Goal: Task Accomplishment & Management: Complete application form

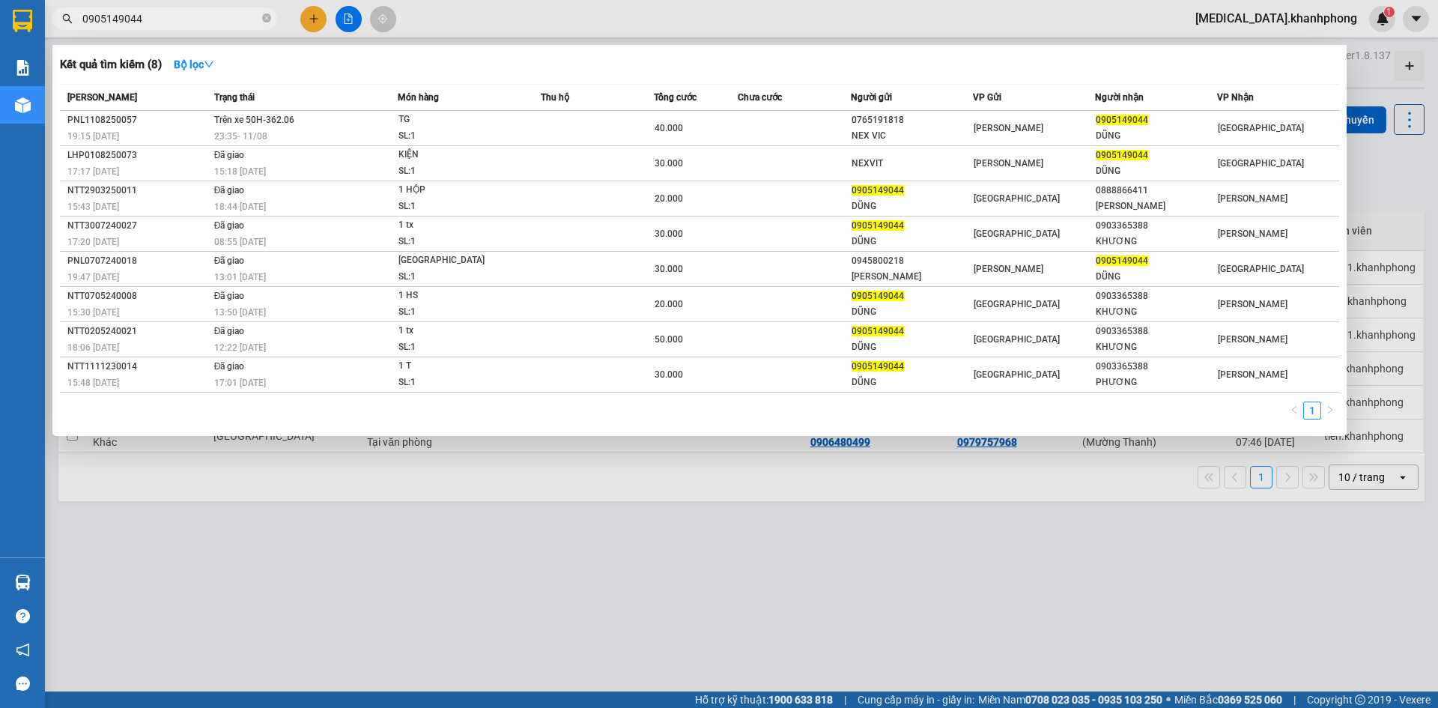
click at [311, 16] on div at bounding box center [719, 354] width 1438 height 708
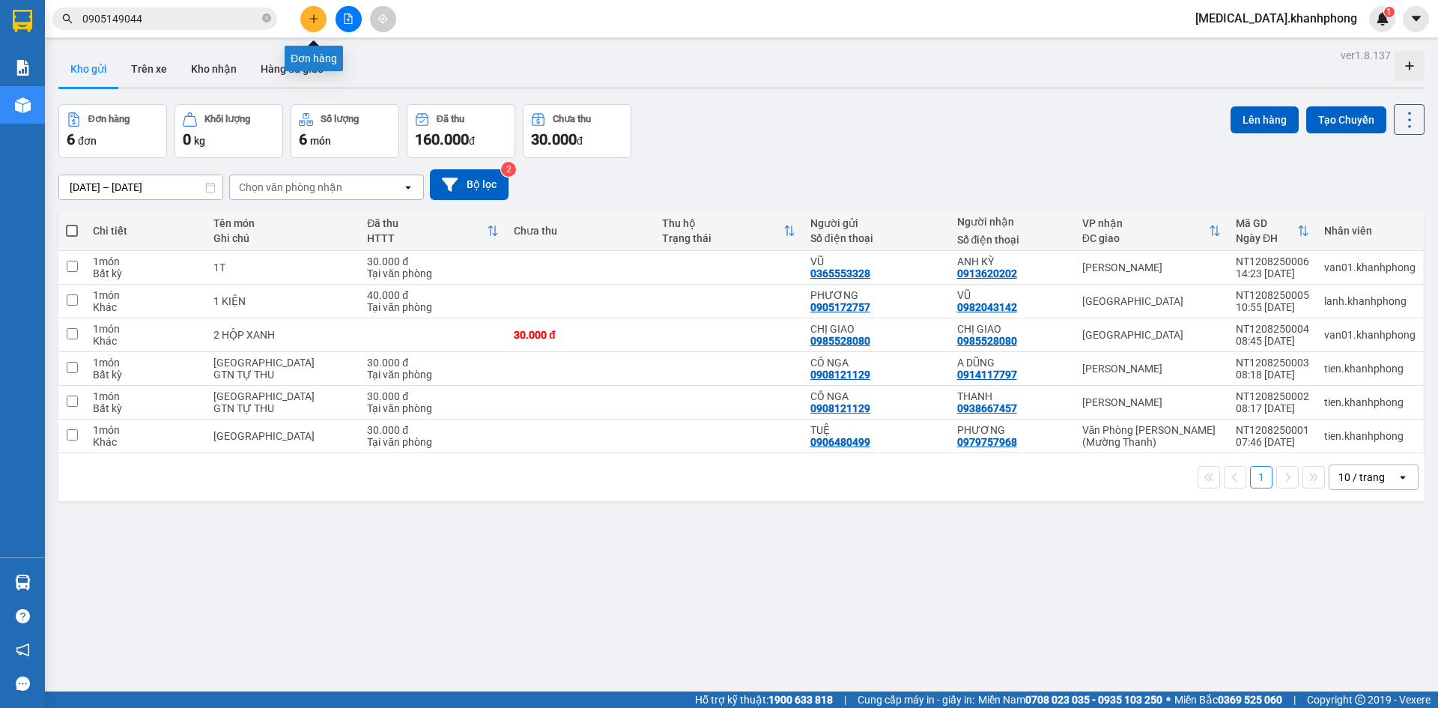
click at [311, 16] on icon "plus" at bounding box center [314, 18] width 10 height 10
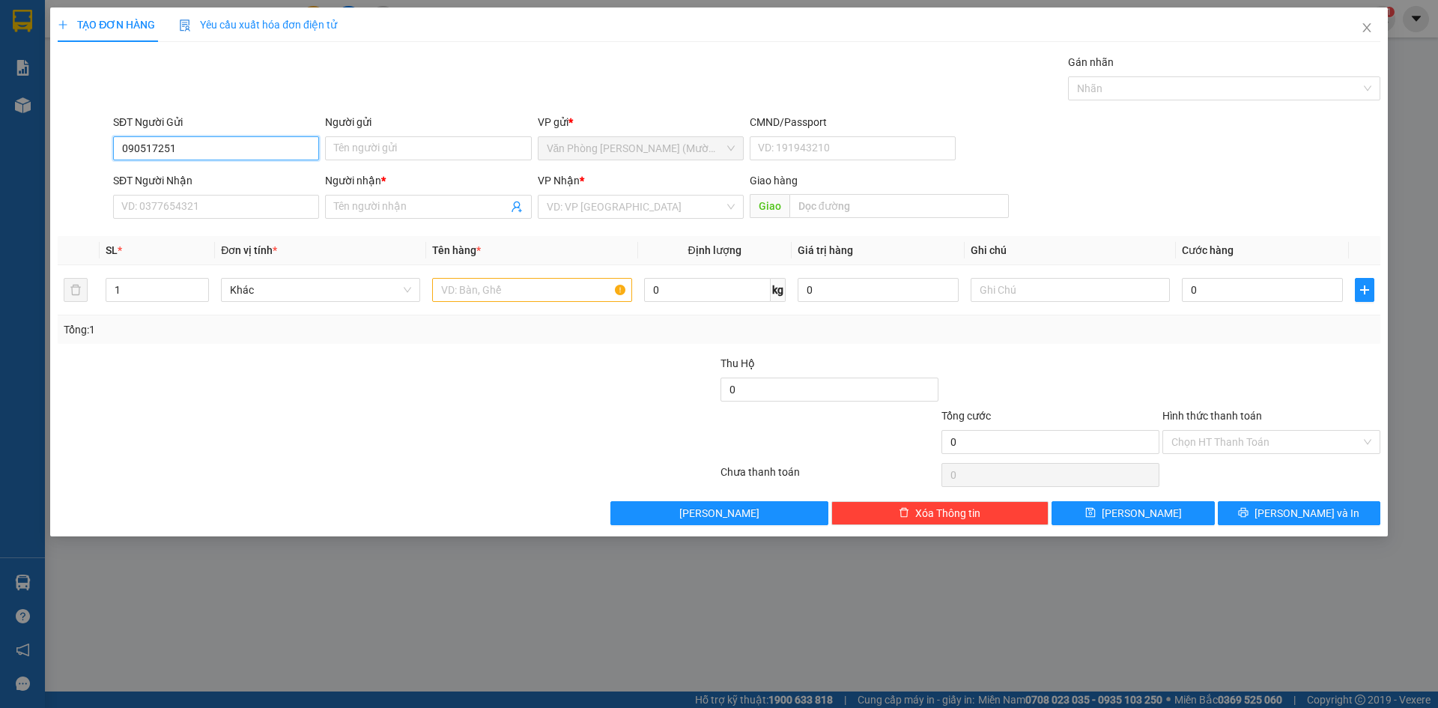
type input "0905172510"
click at [228, 174] on div "0905172510 - HÙNG" at bounding box center [216, 178] width 188 height 16
type input "HÙNG"
type input "0905172510"
click at [230, 201] on input "SĐT Người Nhận" at bounding box center [216, 207] width 206 height 24
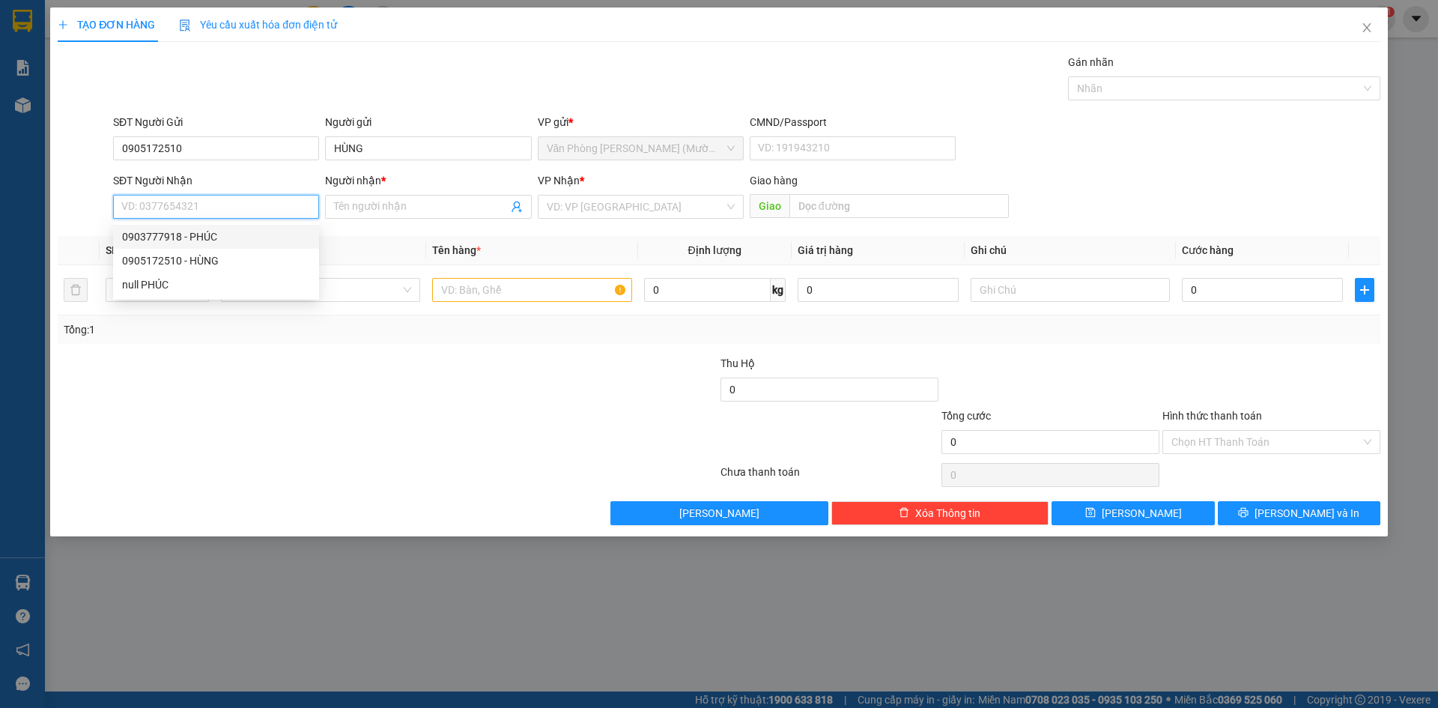
click at [231, 237] on div "0903777918 - PHÚC" at bounding box center [216, 236] width 188 height 16
type input "0903777918"
type input "PHÚC"
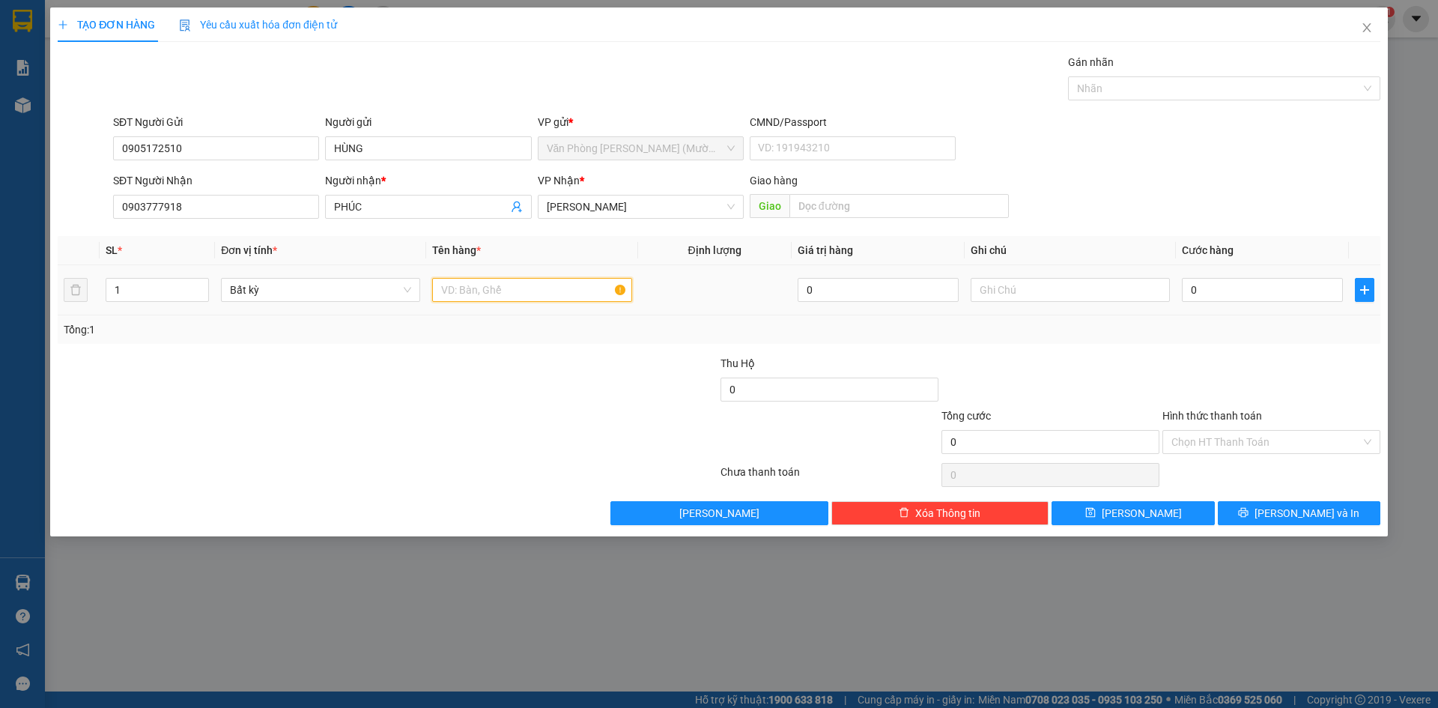
click at [496, 287] on input "text" at bounding box center [531, 290] width 199 height 24
type input "1TG"
click at [1201, 287] on input "0" at bounding box center [1262, 290] width 161 height 24
type input "3"
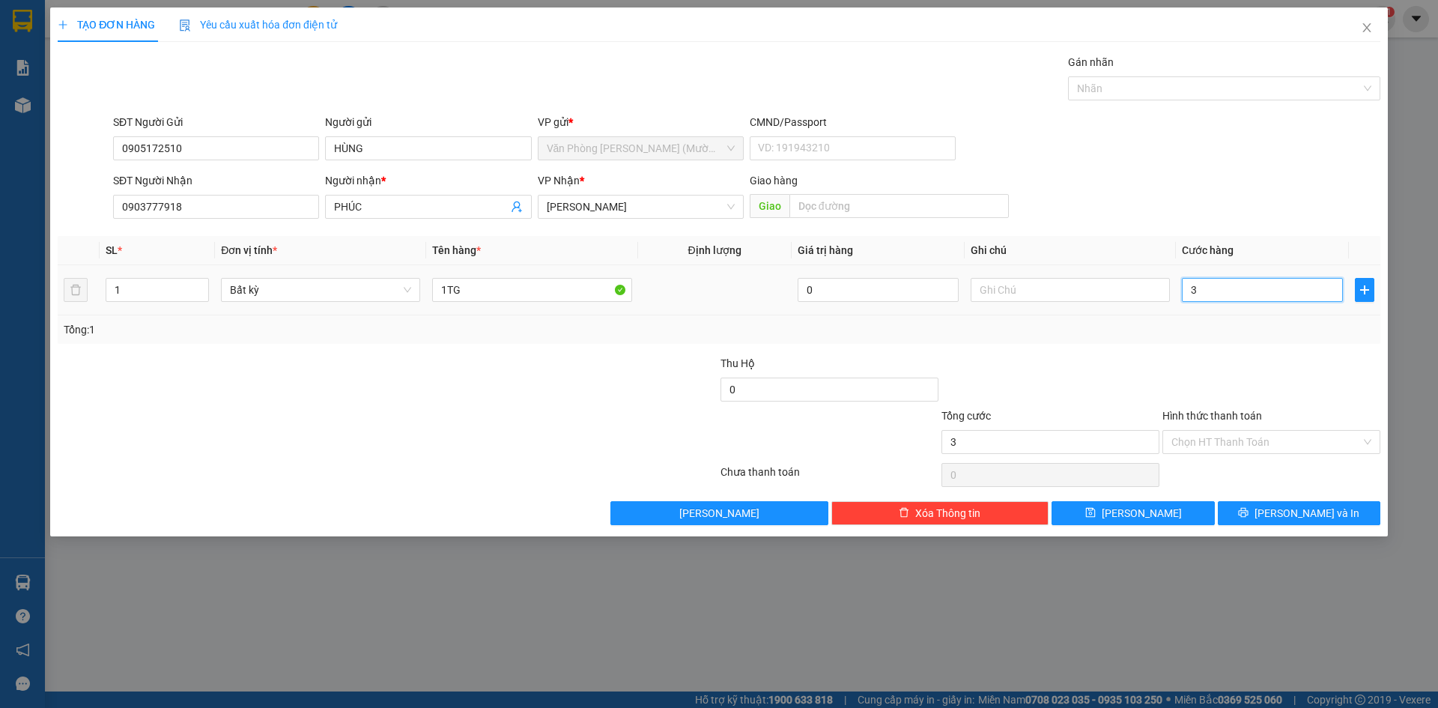
type input "3"
type input "30"
type input "30.000"
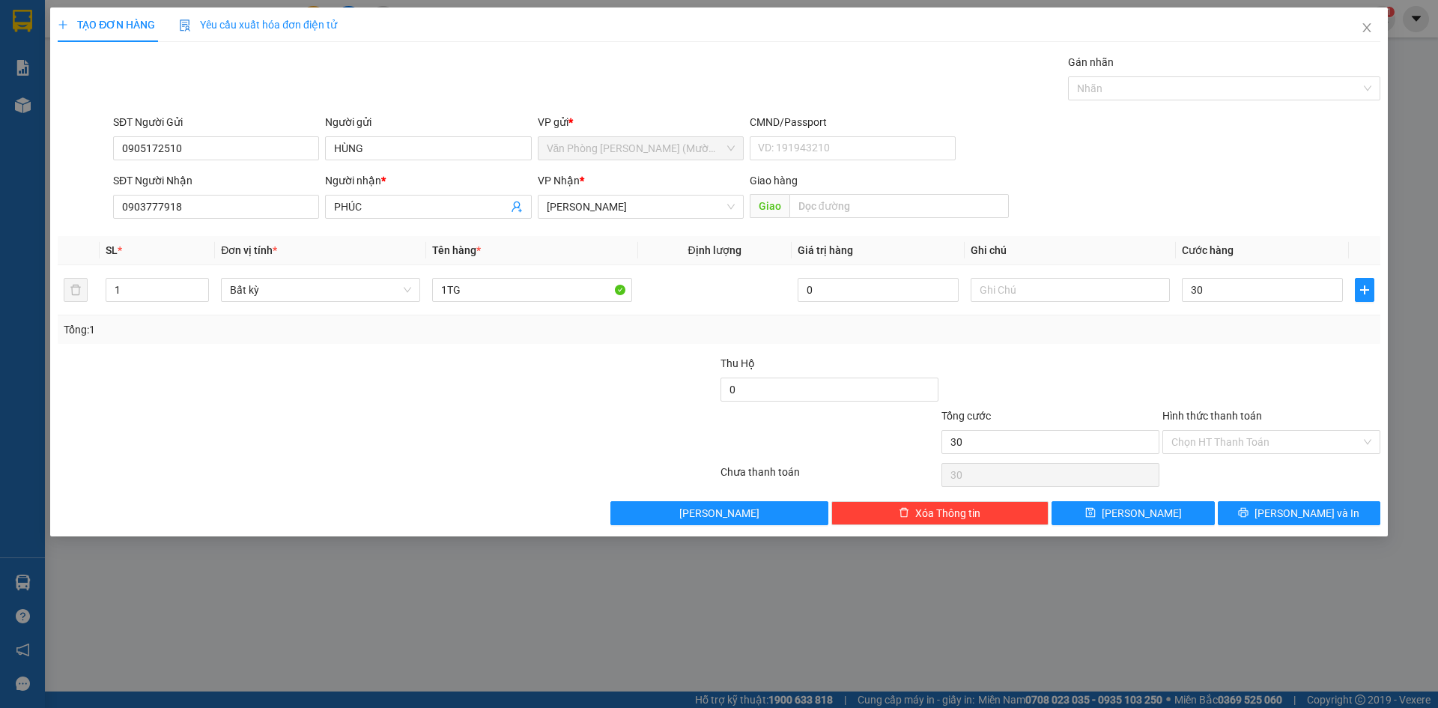
type input "30.000"
click at [1107, 383] on div at bounding box center [1050, 381] width 221 height 52
click at [1293, 438] on input "Hình thức thanh toán" at bounding box center [1265, 442] width 189 height 22
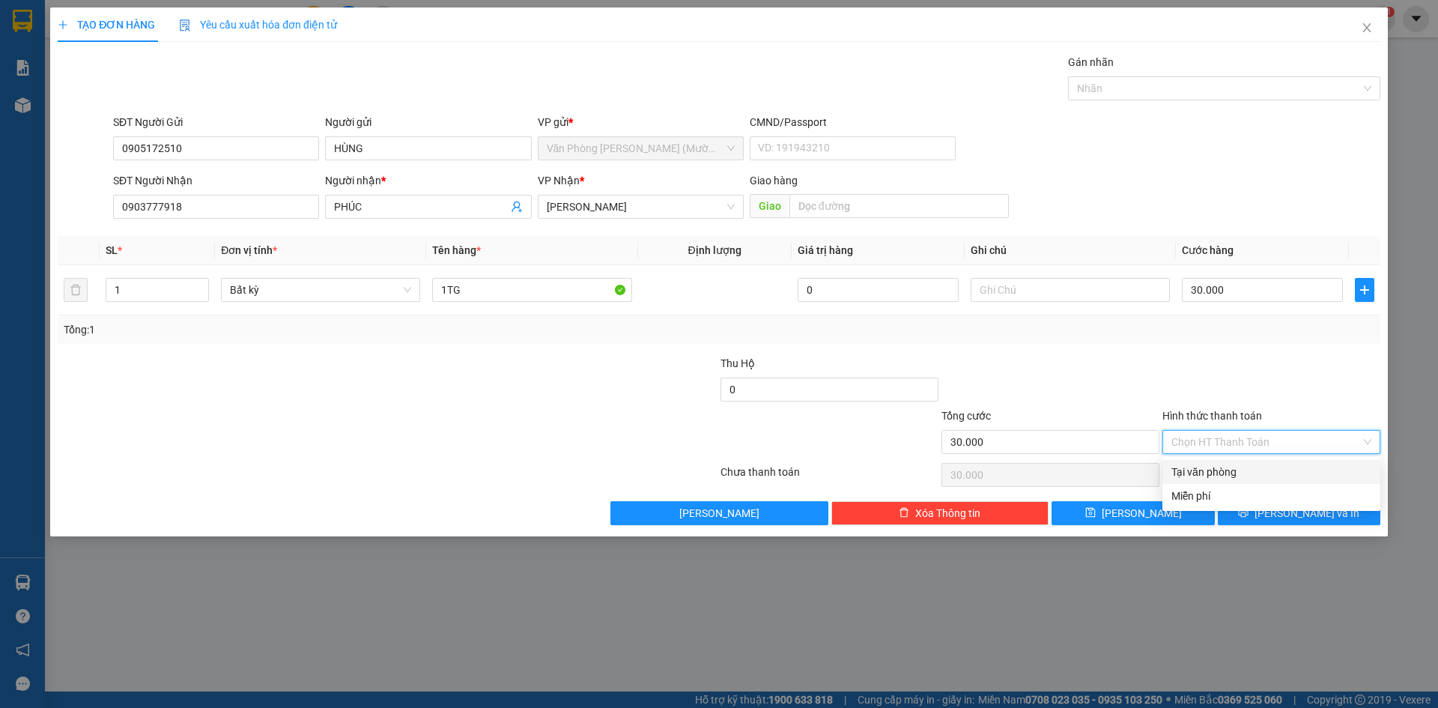
click at [1288, 467] on div "Tại văn phòng" at bounding box center [1271, 472] width 200 height 16
type input "0"
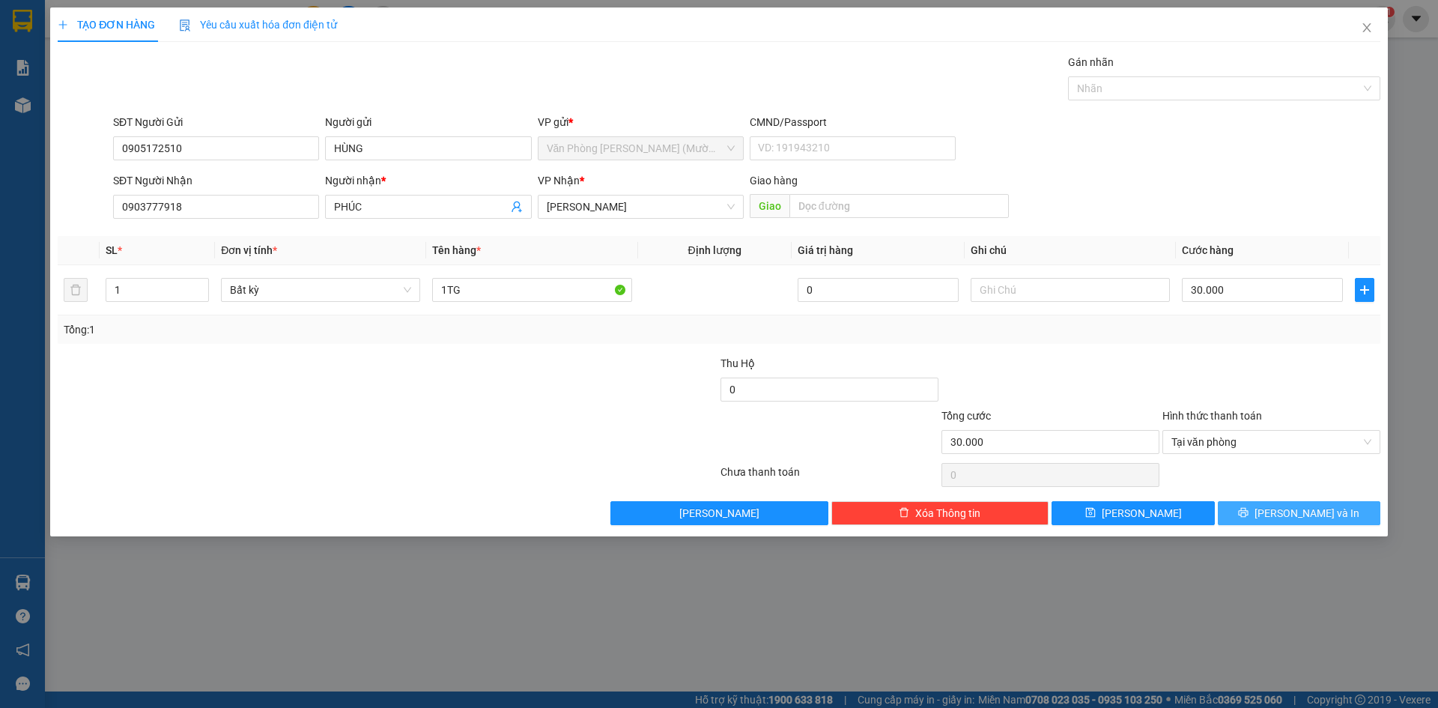
click at [1295, 512] on span "[PERSON_NAME] và In" at bounding box center [1306, 513] width 105 height 16
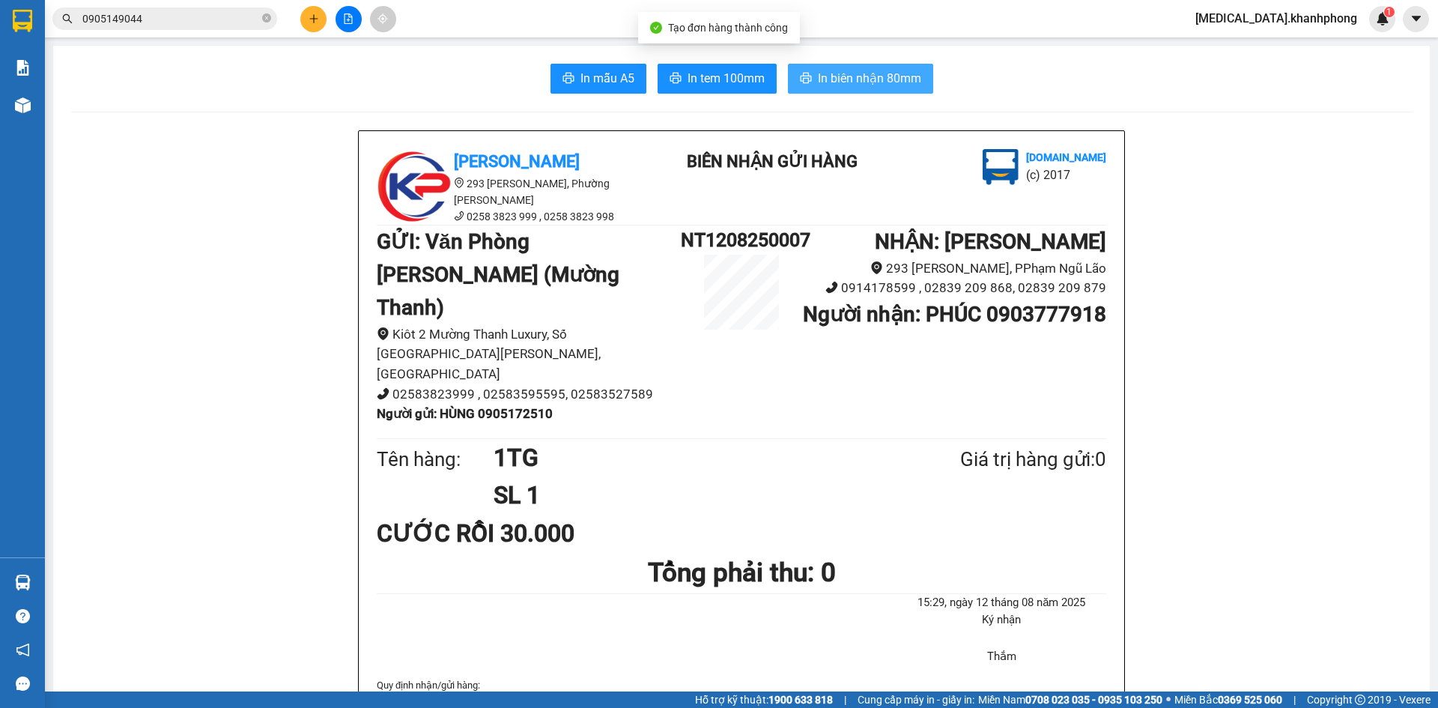
click at [884, 82] on span "In biên nhận 80mm" at bounding box center [869, 78] width 103 height 19
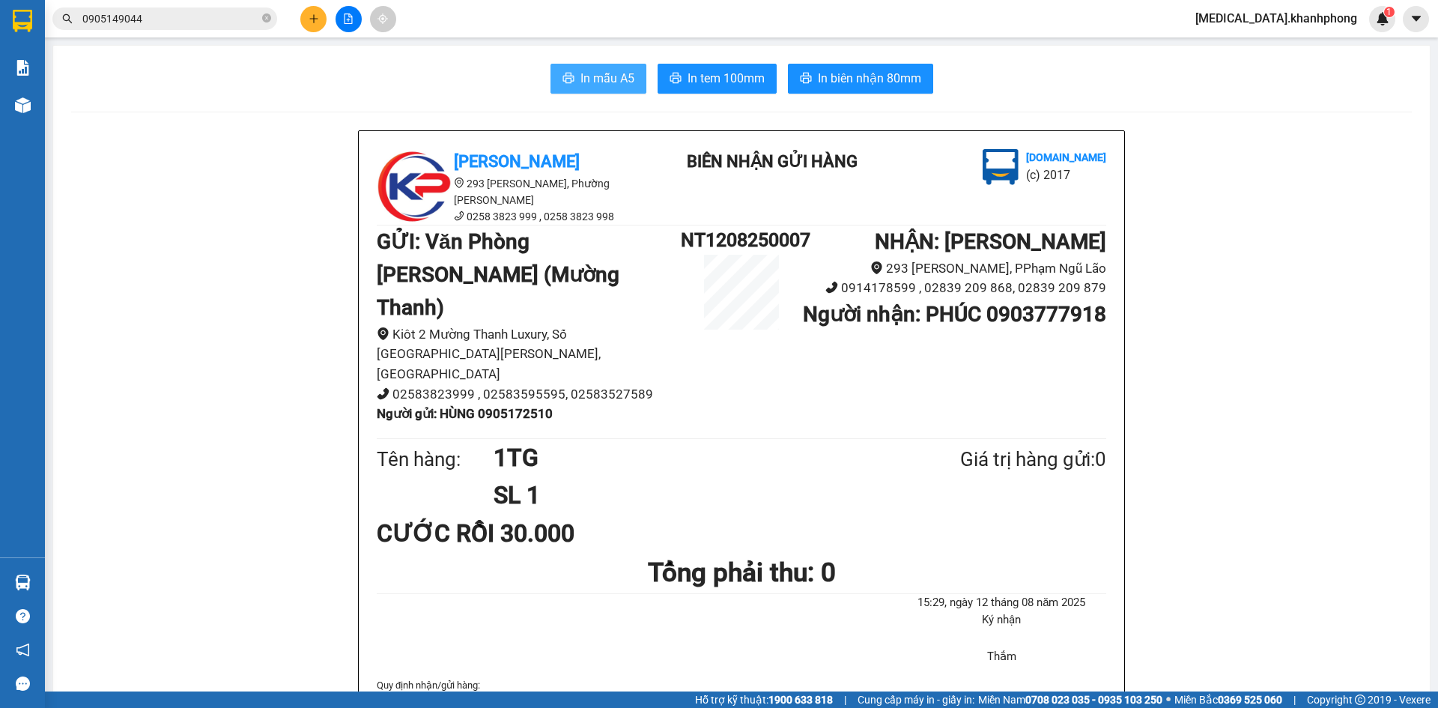
click at [586, 78] on span "In mẫu A5" at bounding box center [607, 78] width 54 height 19
